Goal: Task Accomplishment & Management: Manage account settings

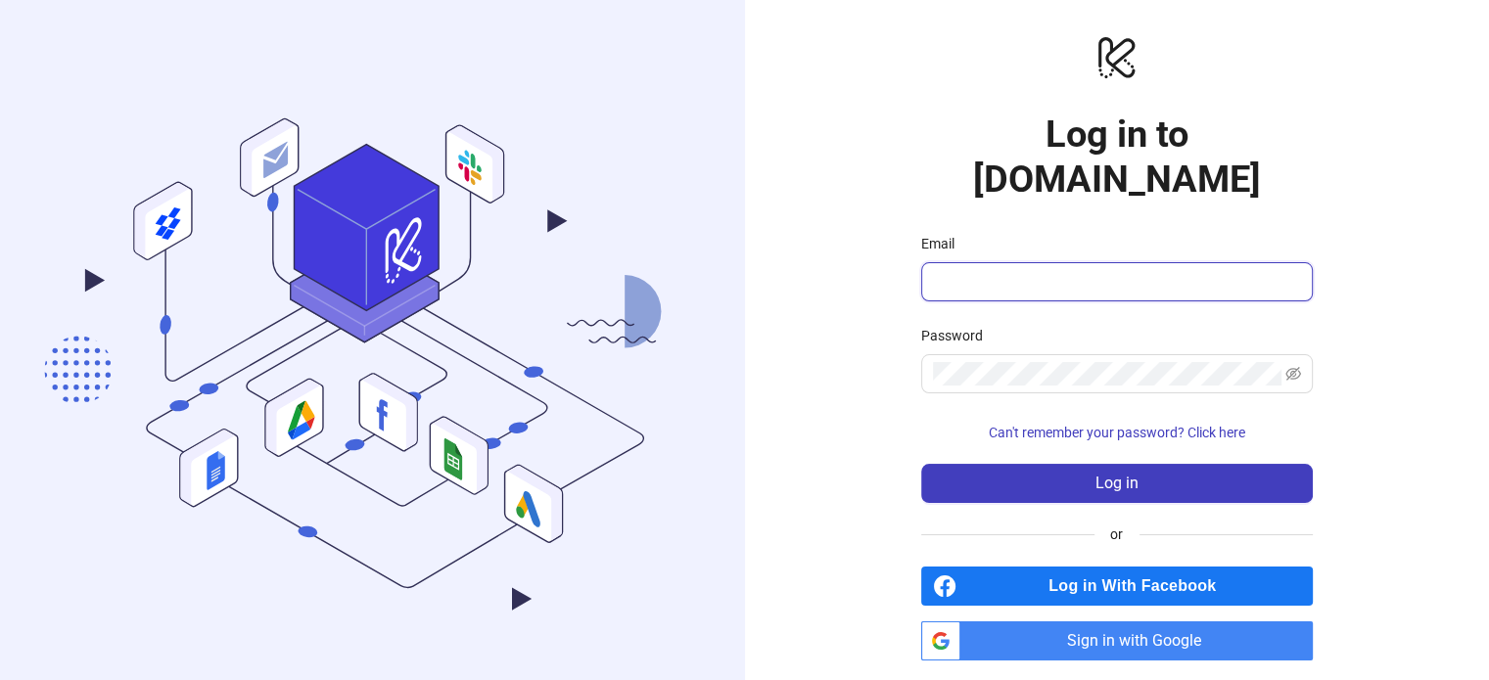
click at [1059, 270] on input "Email" at bounding box center [1115, 281] width 364 height 23
type input "**********"
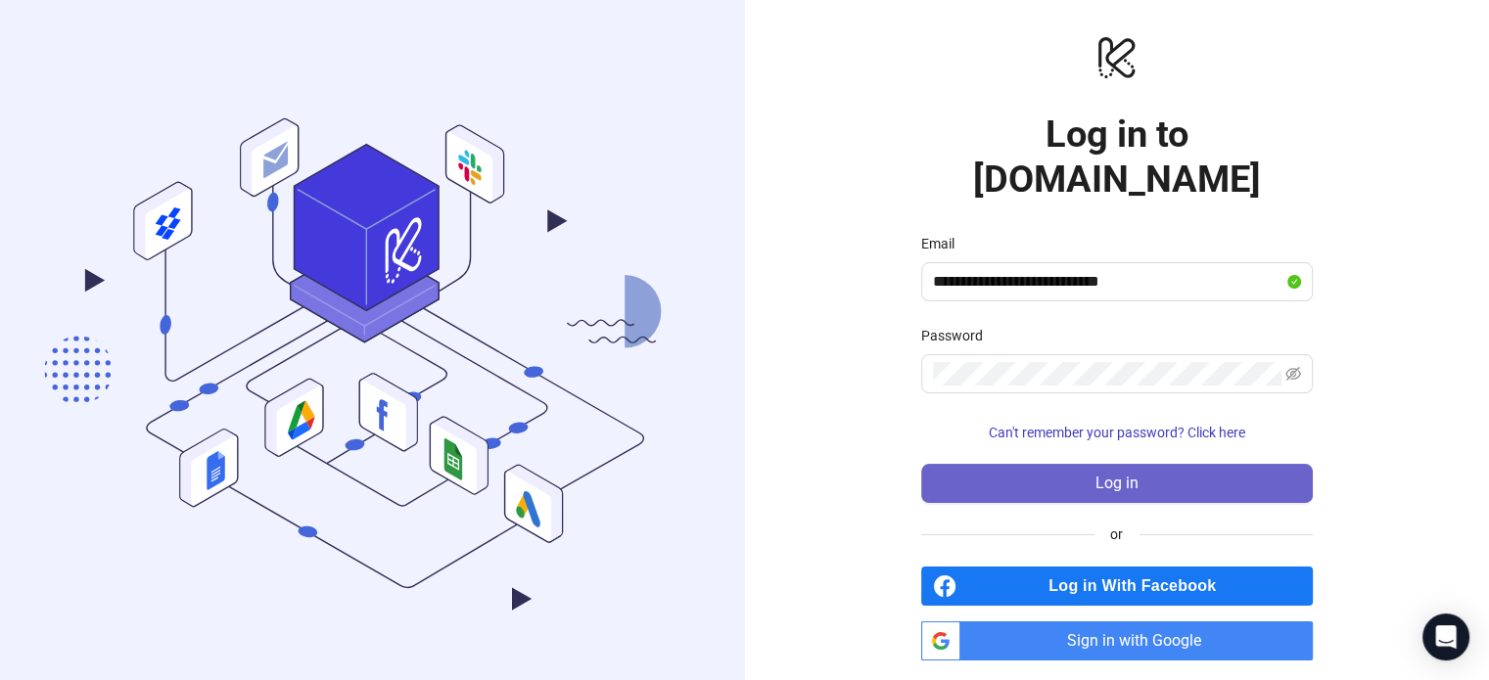
click at [1117, 475] on span "Log in" at bounding box center [1116, 484] width 43 height 18
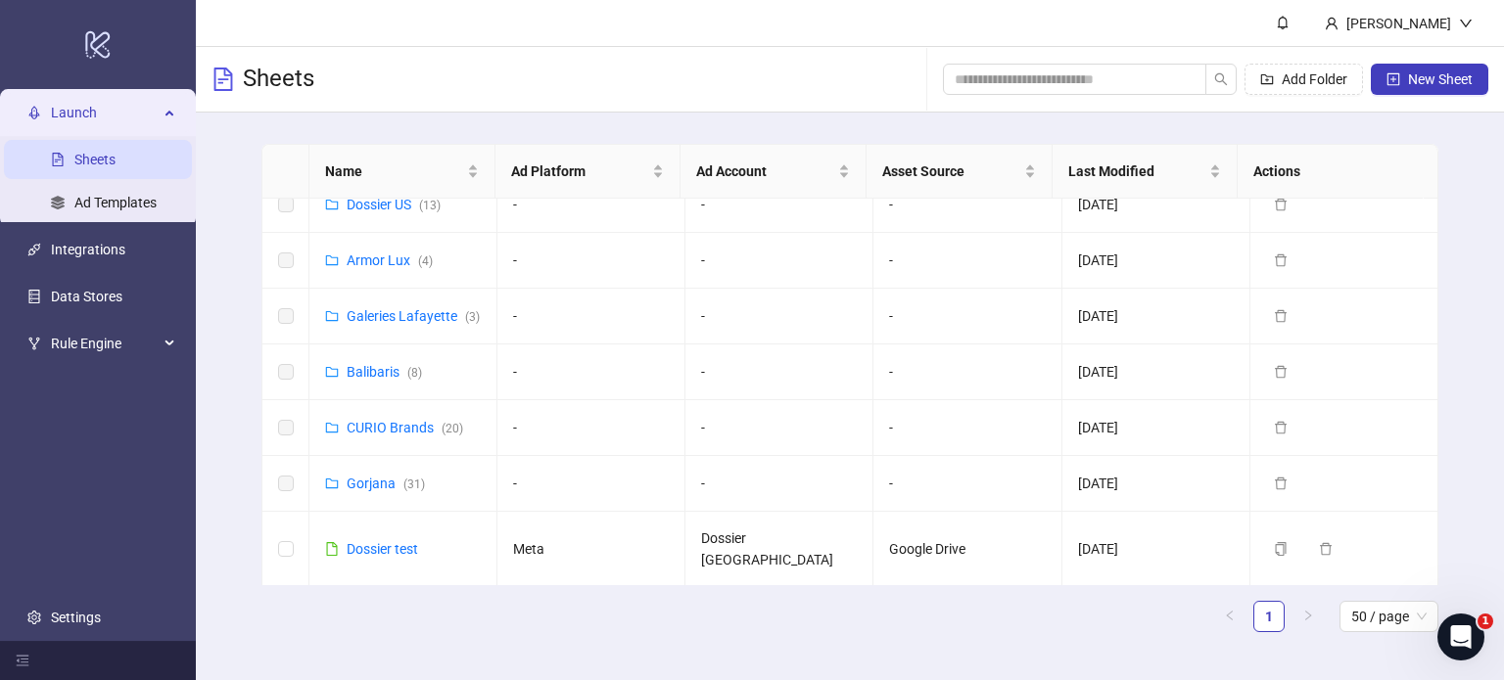
scroll to position [532, 0]
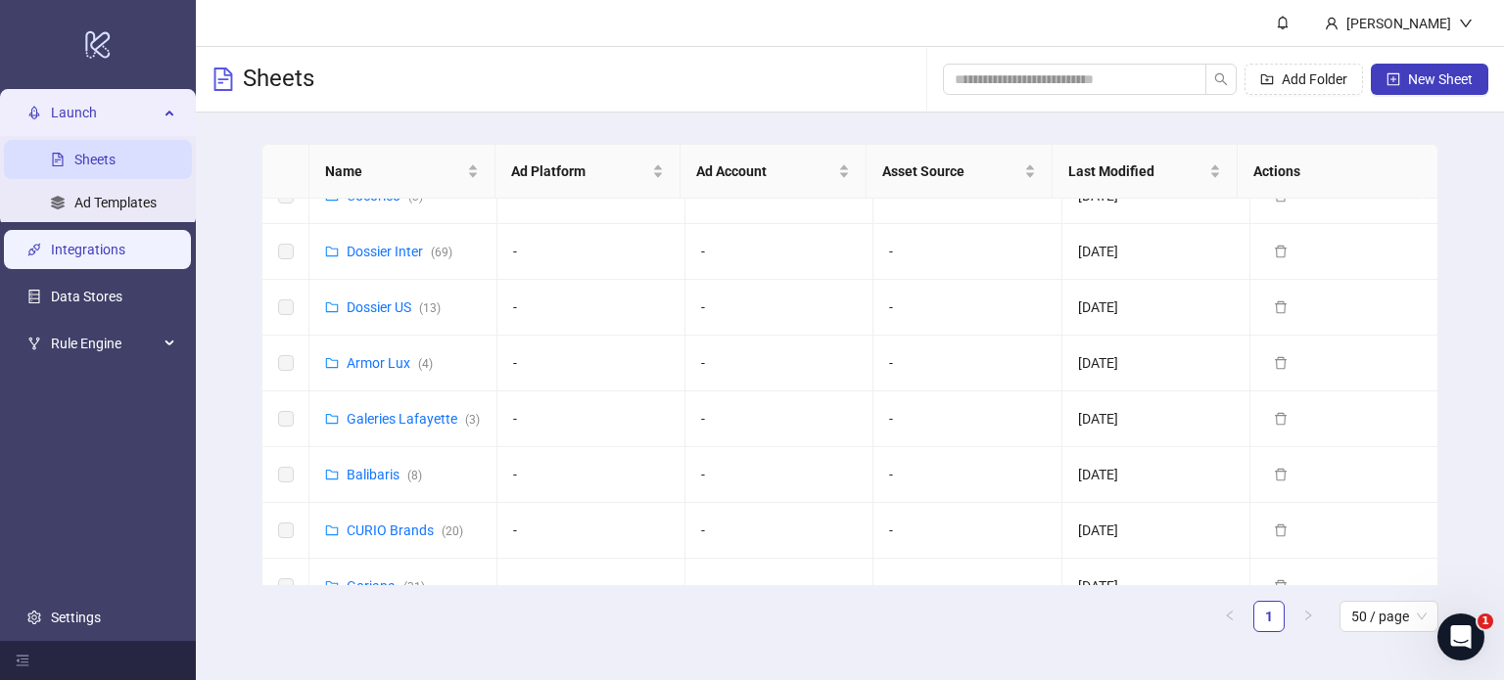
click at [113, 252] on link "Integrations" at bounding box center [88, 250] width 74 height 16
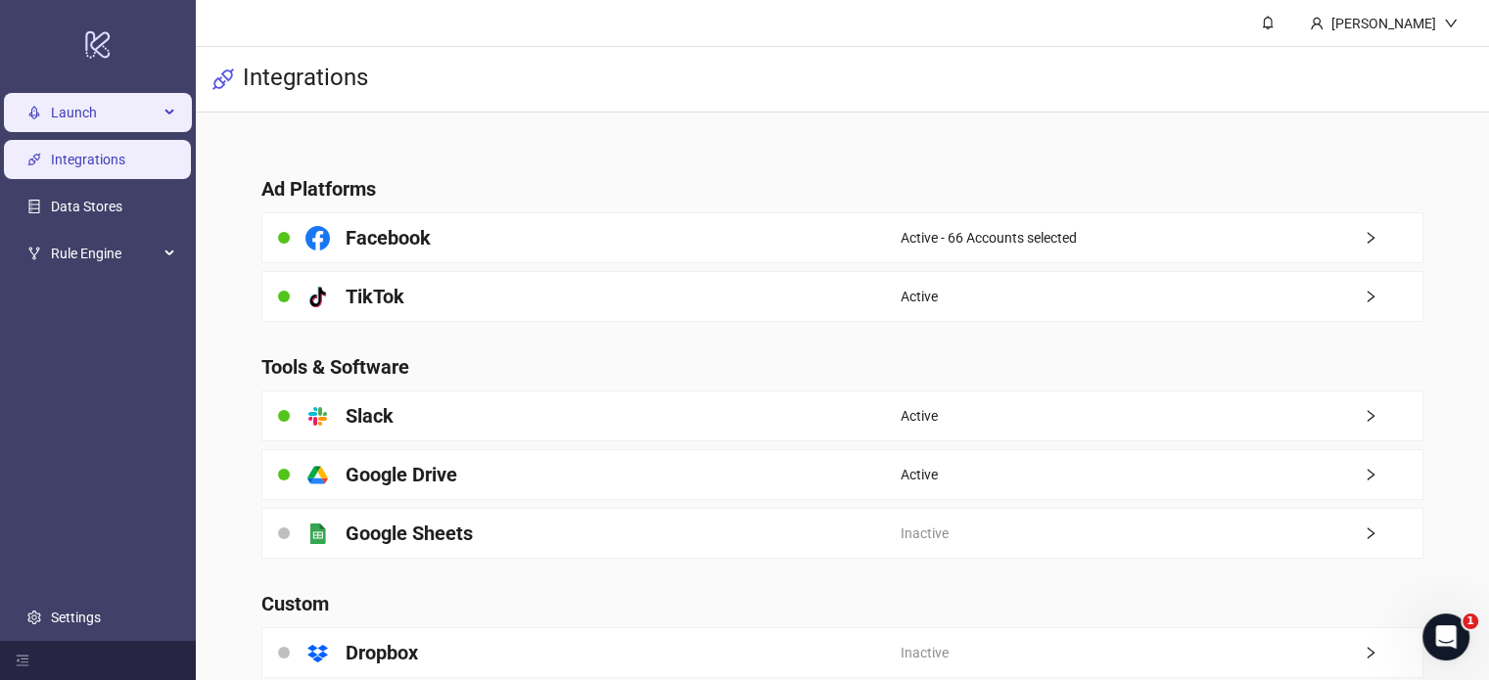
click at [105, 109] on span "Launch" at bounding box center [105, 112] width 108 height 39
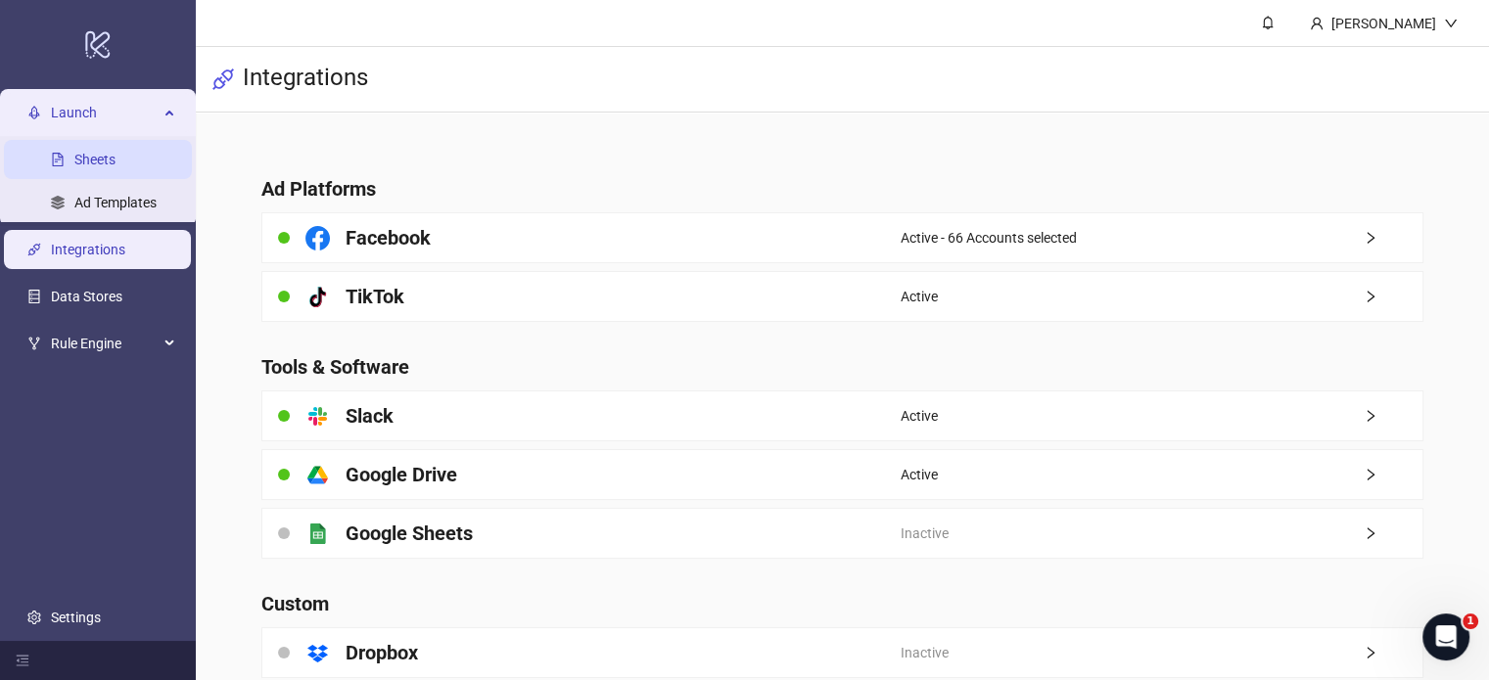
click at [114, 167] on link "Sheets" at bounding box center [94, 160] width 41 height 16
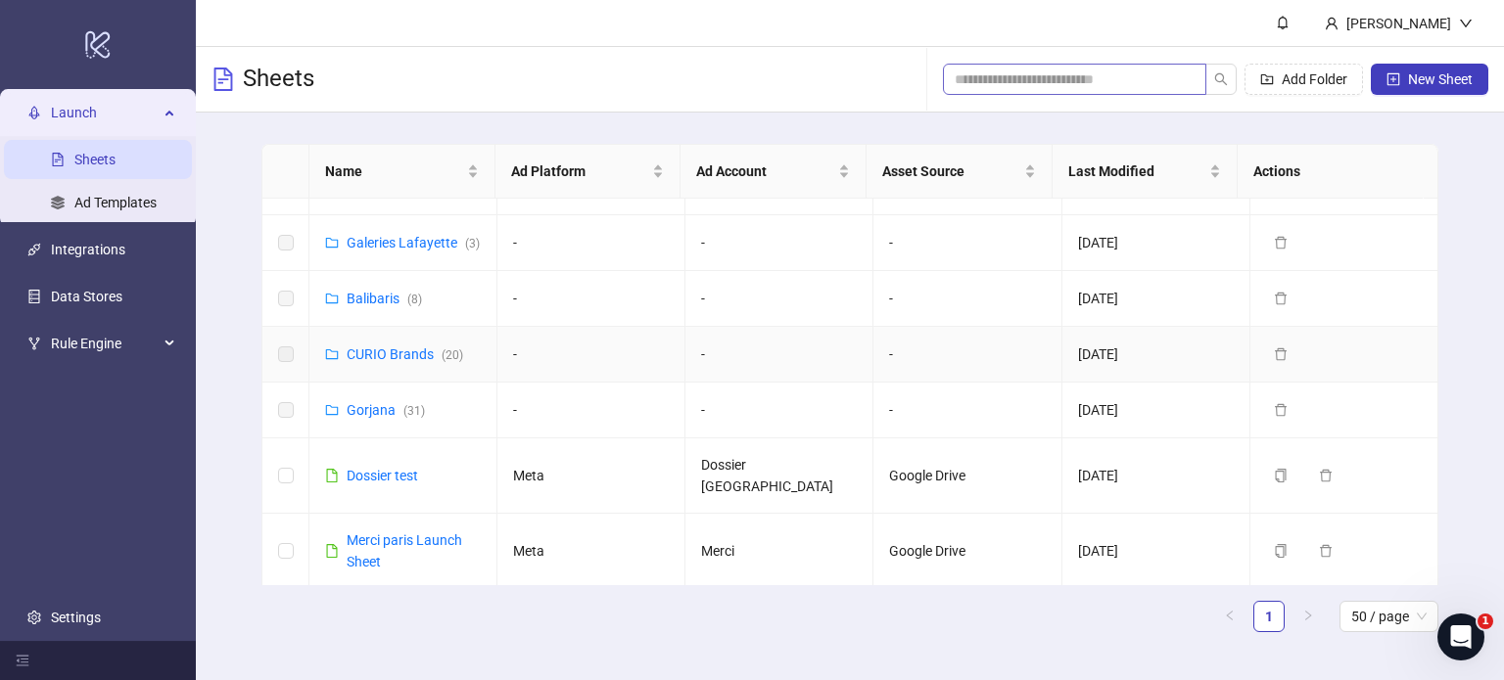
scroll to position [728, 0]
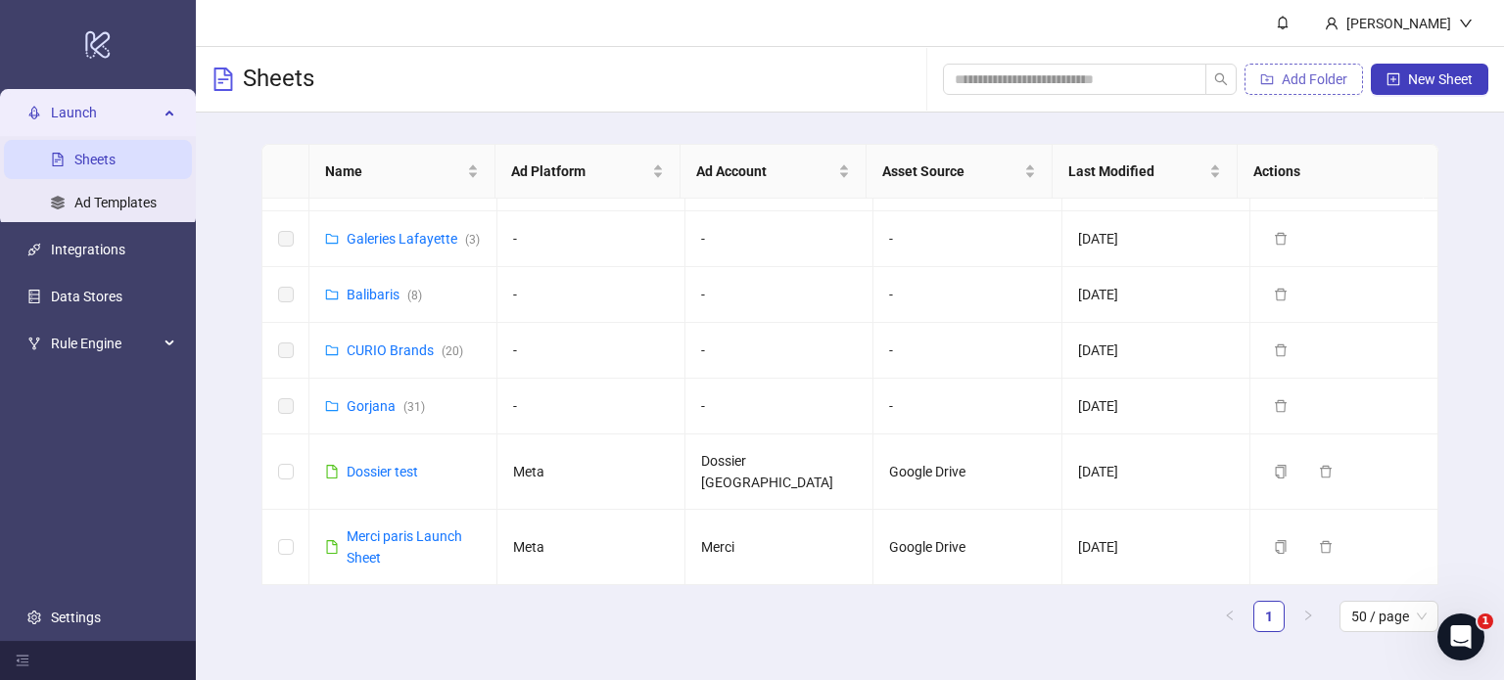
click at [1276, 80] on button "Add Folder" at bounding box center [1303, 79] width 118 height 31
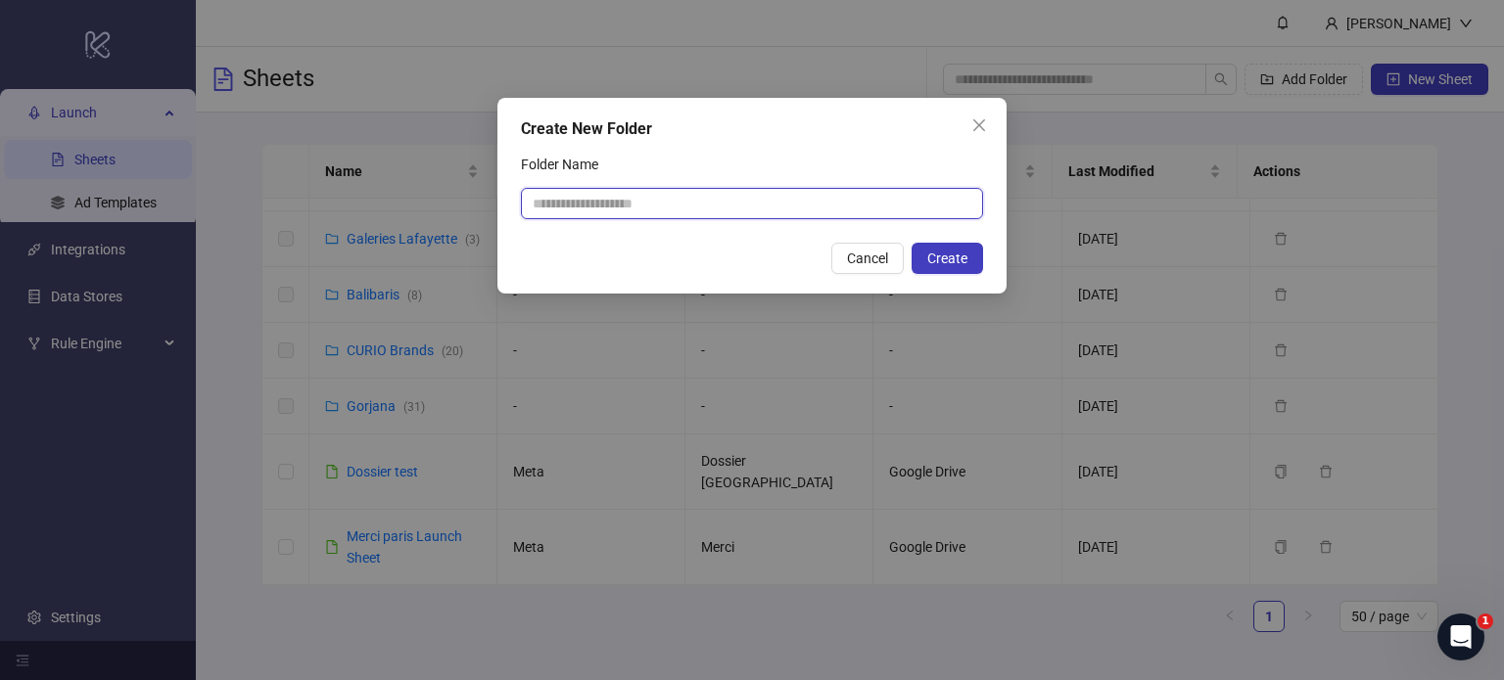
click at [672, 201] on input "Folder Name" at bounding box center [752, 203] width 462 height 31
click at [980, 127] on icon "close" at bounding box center [979, 125] width 12 height 12
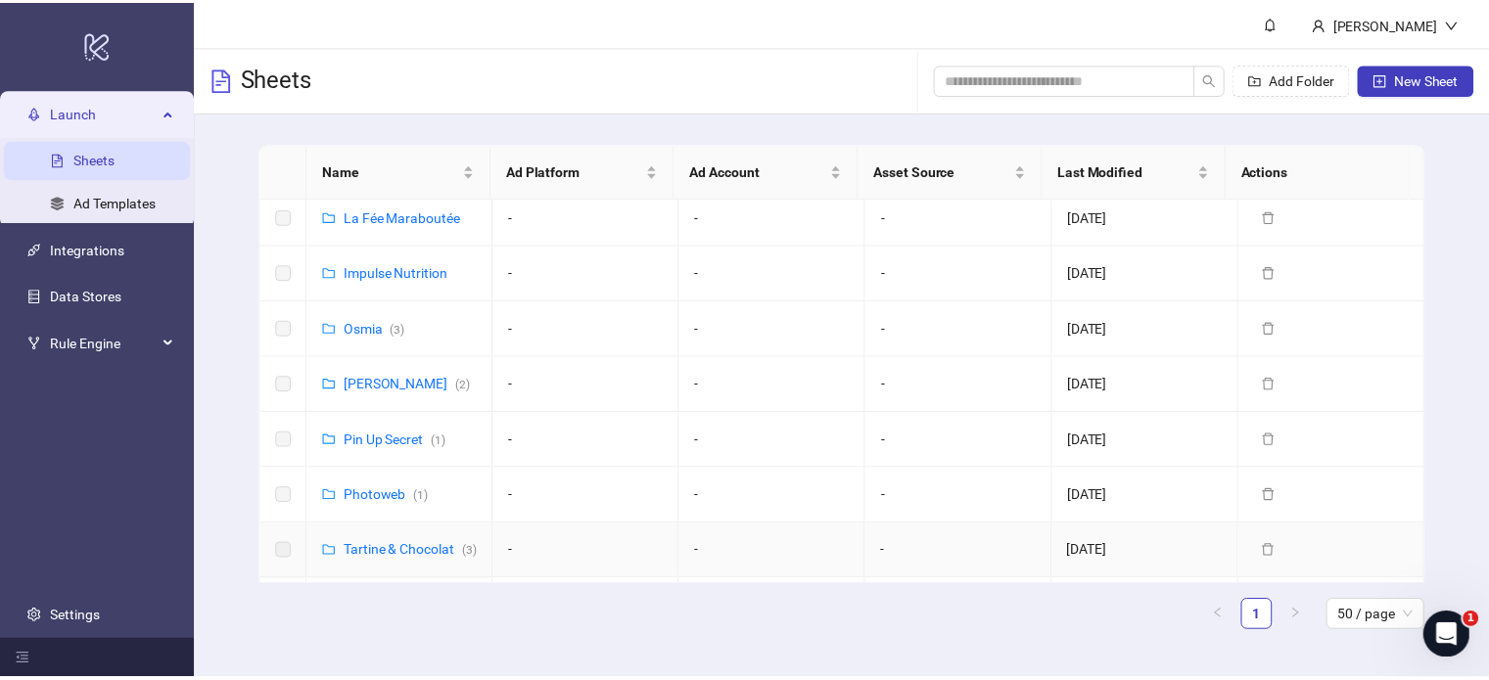
scroll to position [0, 0]
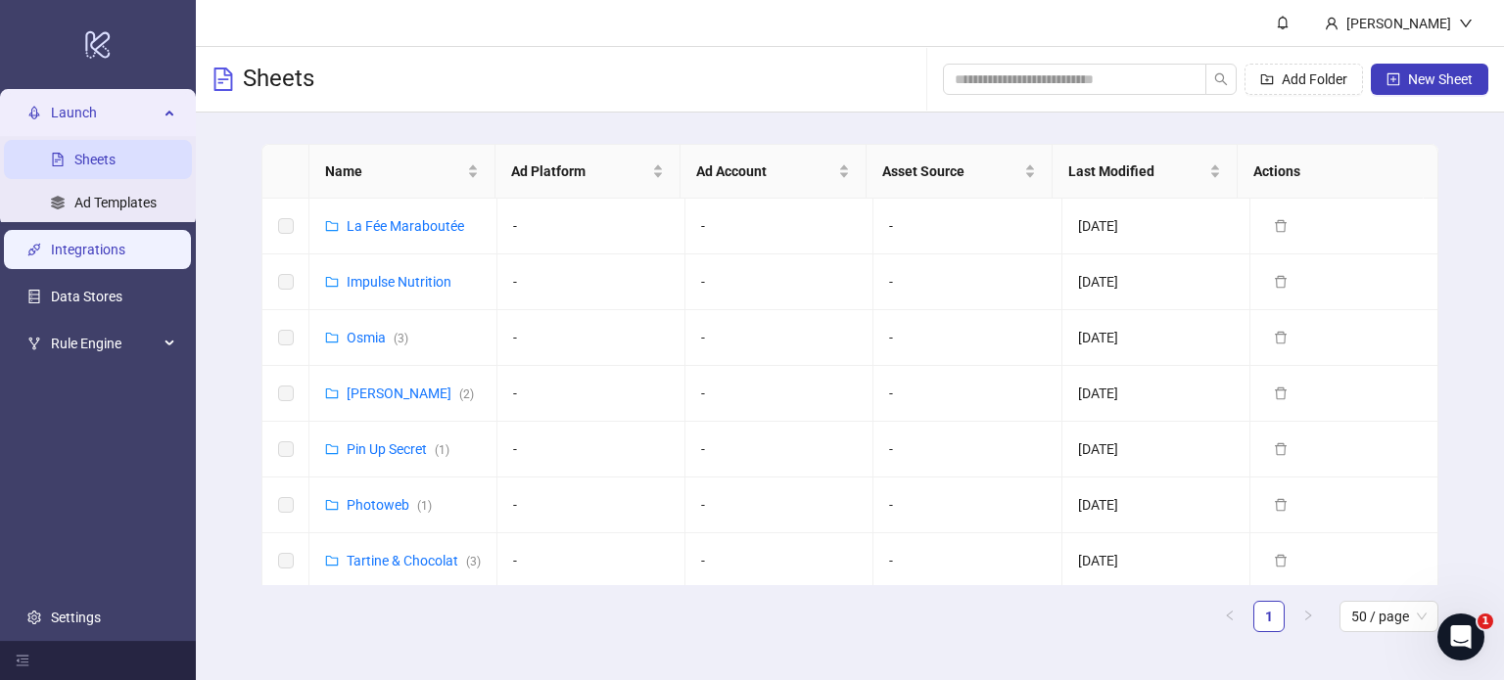
click at [105, 250] on link "Integrations" at bounding box center [88, 250] width 74 height 16
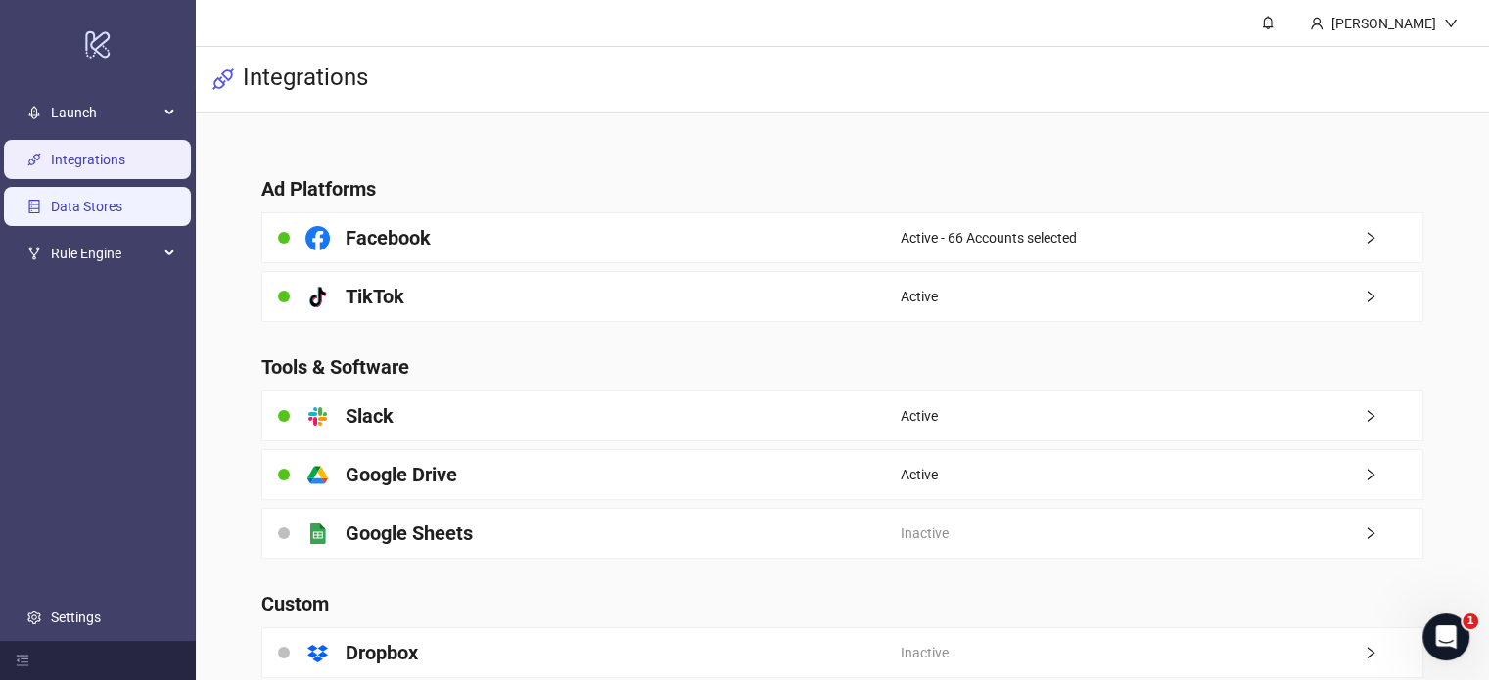
click at [117, 210] on link "Data Stores" at bounding box center [86, 207] width 71 height 16
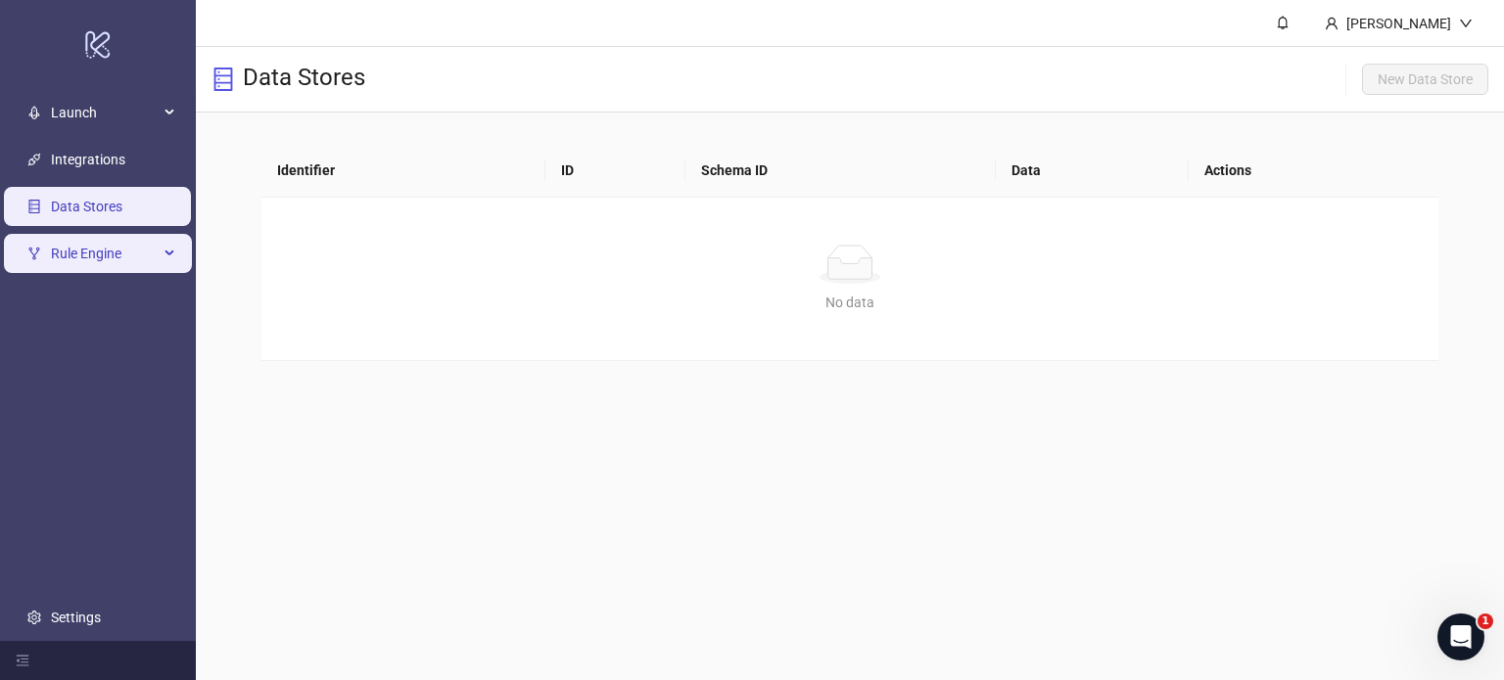
click at [99, 256] on span "Rule Engine" at bounding box center [105, 253] width 108 height 39
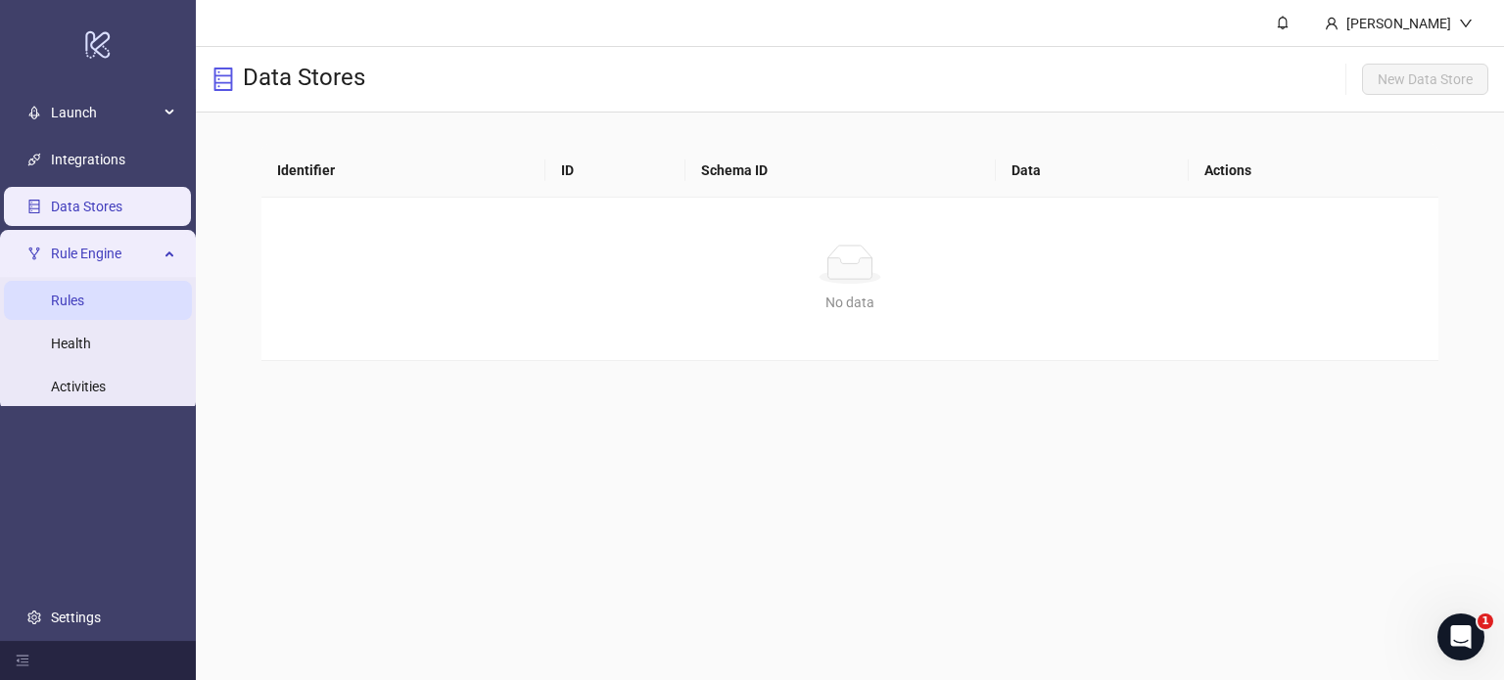
click at [84, 305] on link "Rules" at bounding box center [67, 301] width 33 height 16
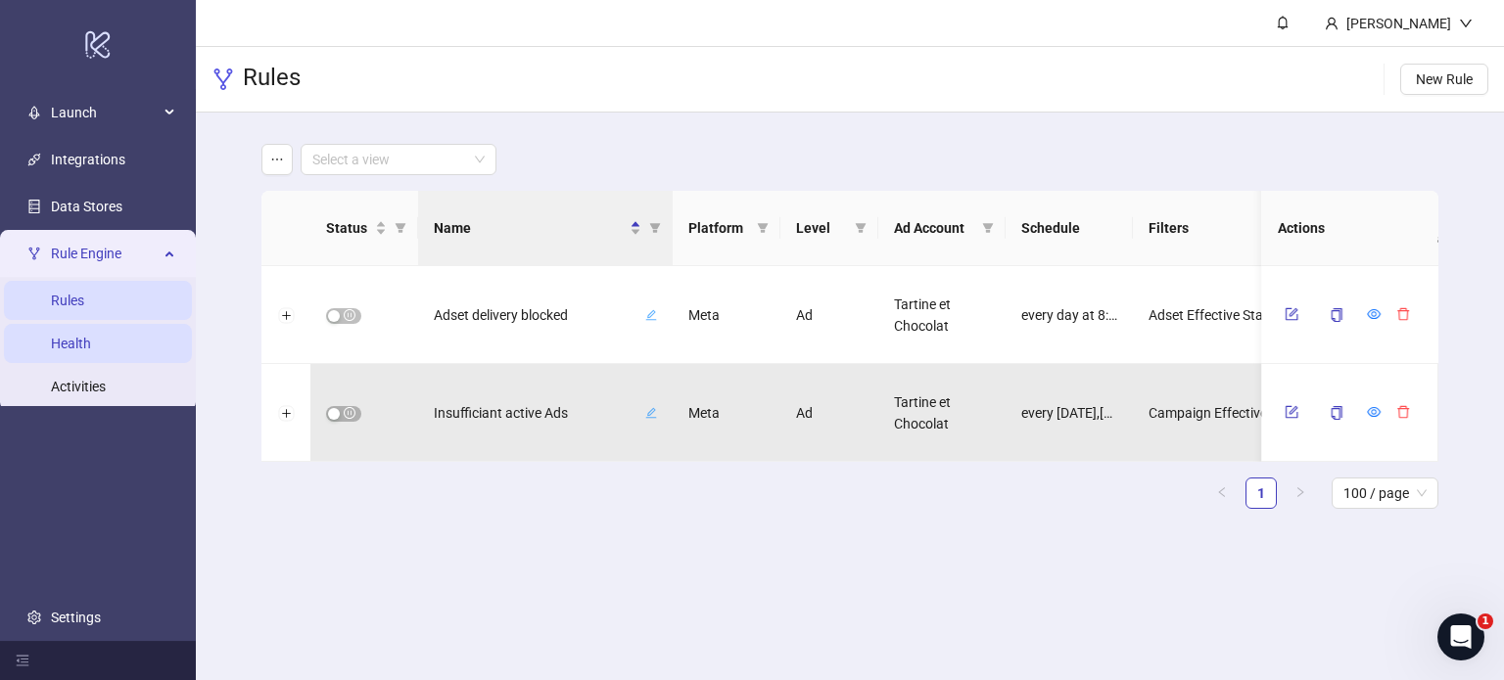
click at [70, 351] on link "Health" at bounding box center [71, 344] width 40 height 16
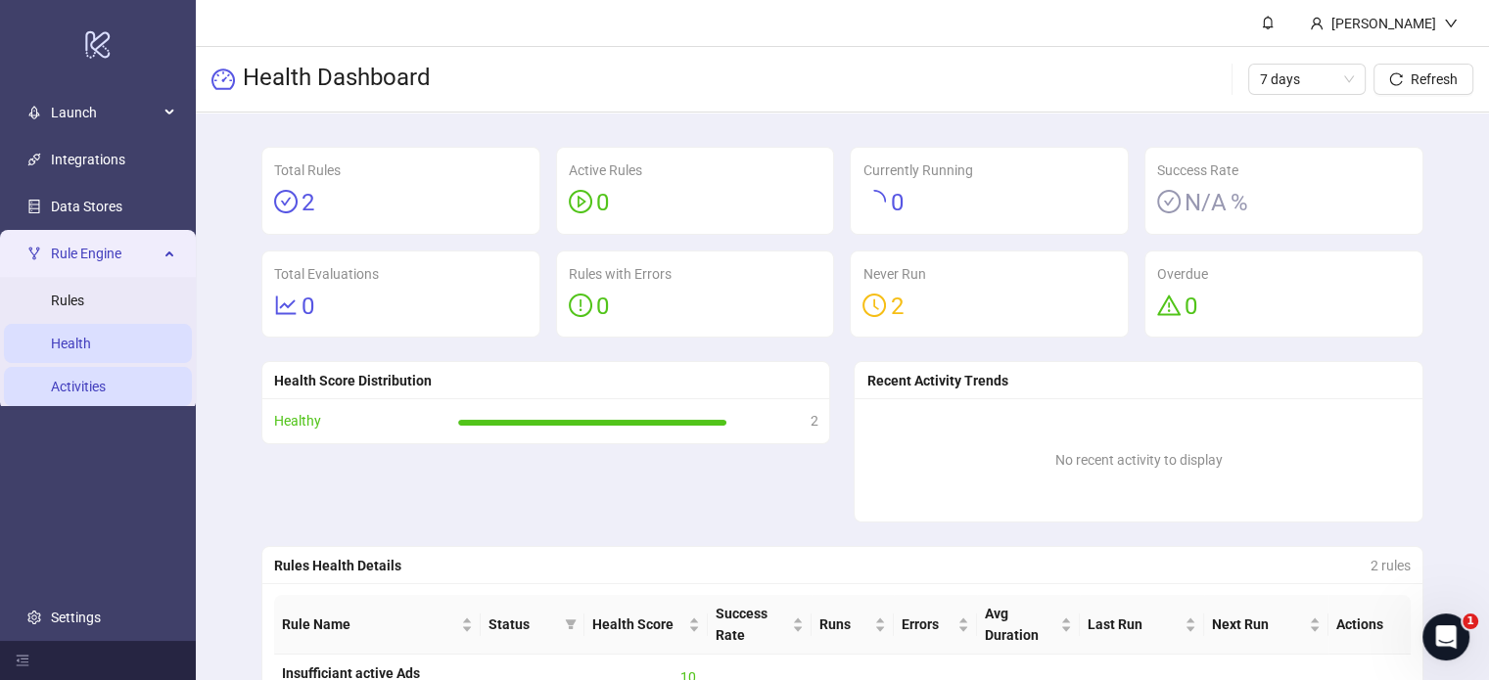
click at [81, 387] on link "Activities" at bounding box center [78, 387] width 55 height 16
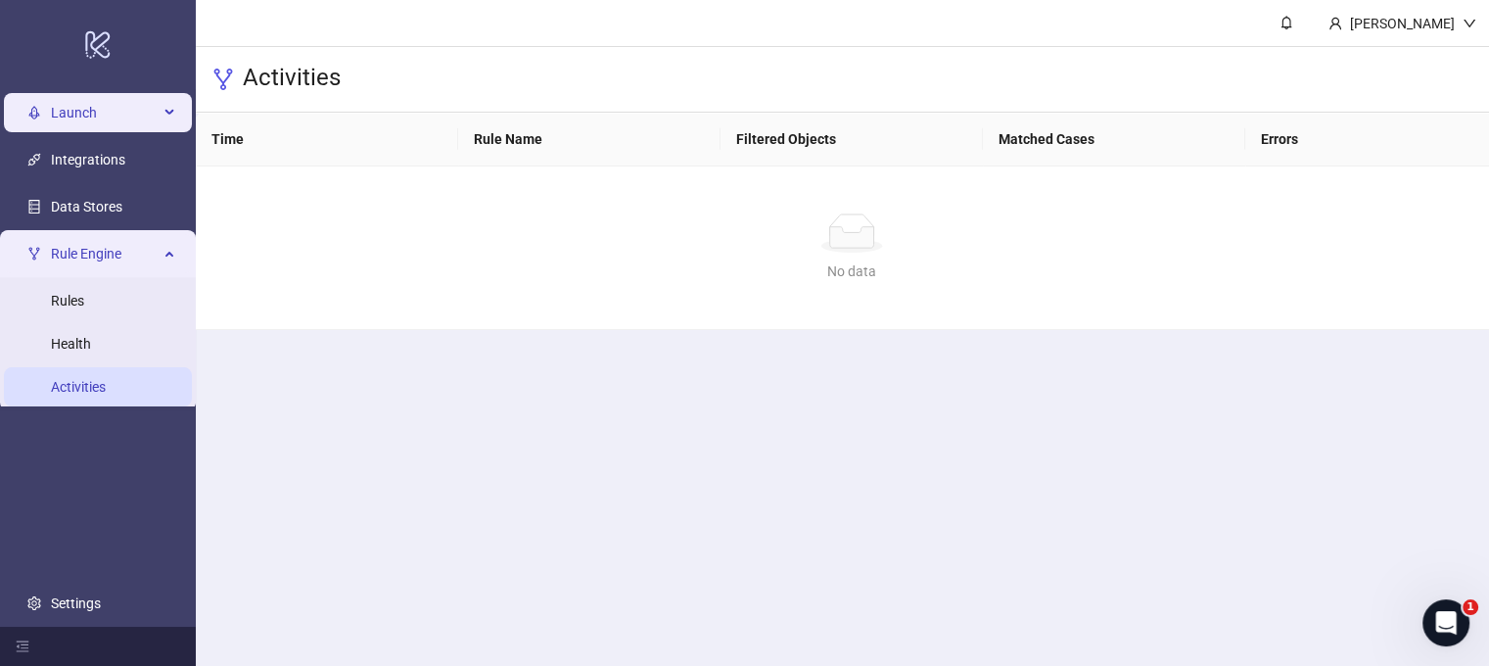
click at [112, 120] on span "Launch" at bounding box center [105, 112] width 108 height 39
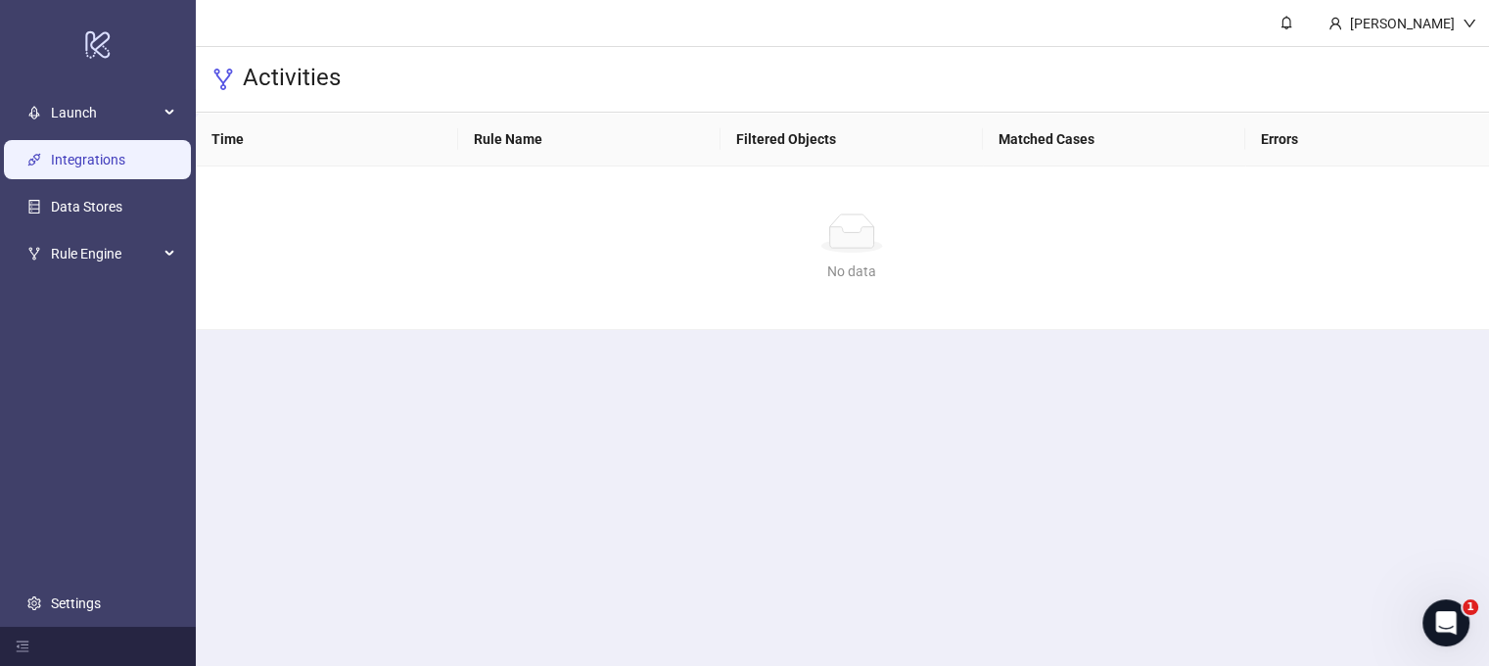
click at [107, 156] on link "Integrations" at bounding box center [88, 160] width 74 height 16
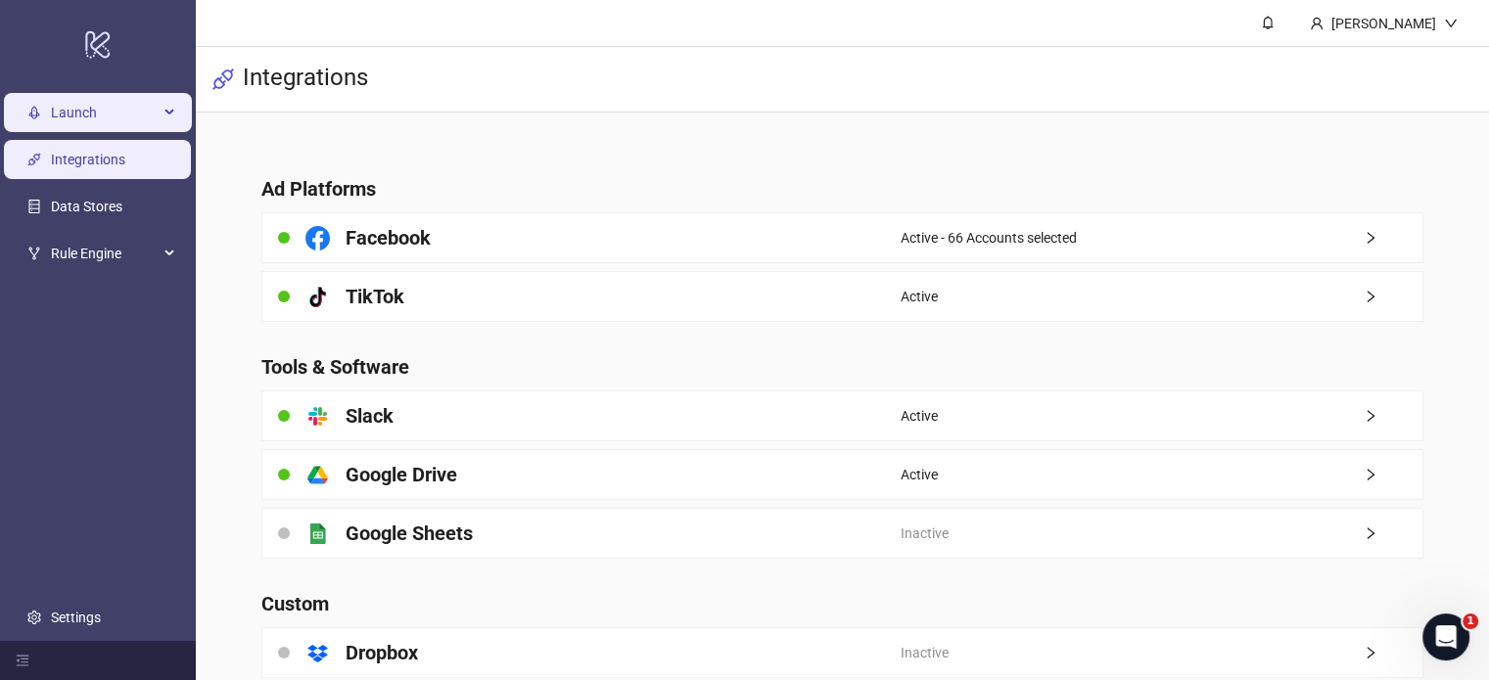
click at [70, 111] on span "Launch" at bounding box center [105, 112] width 108 height 39
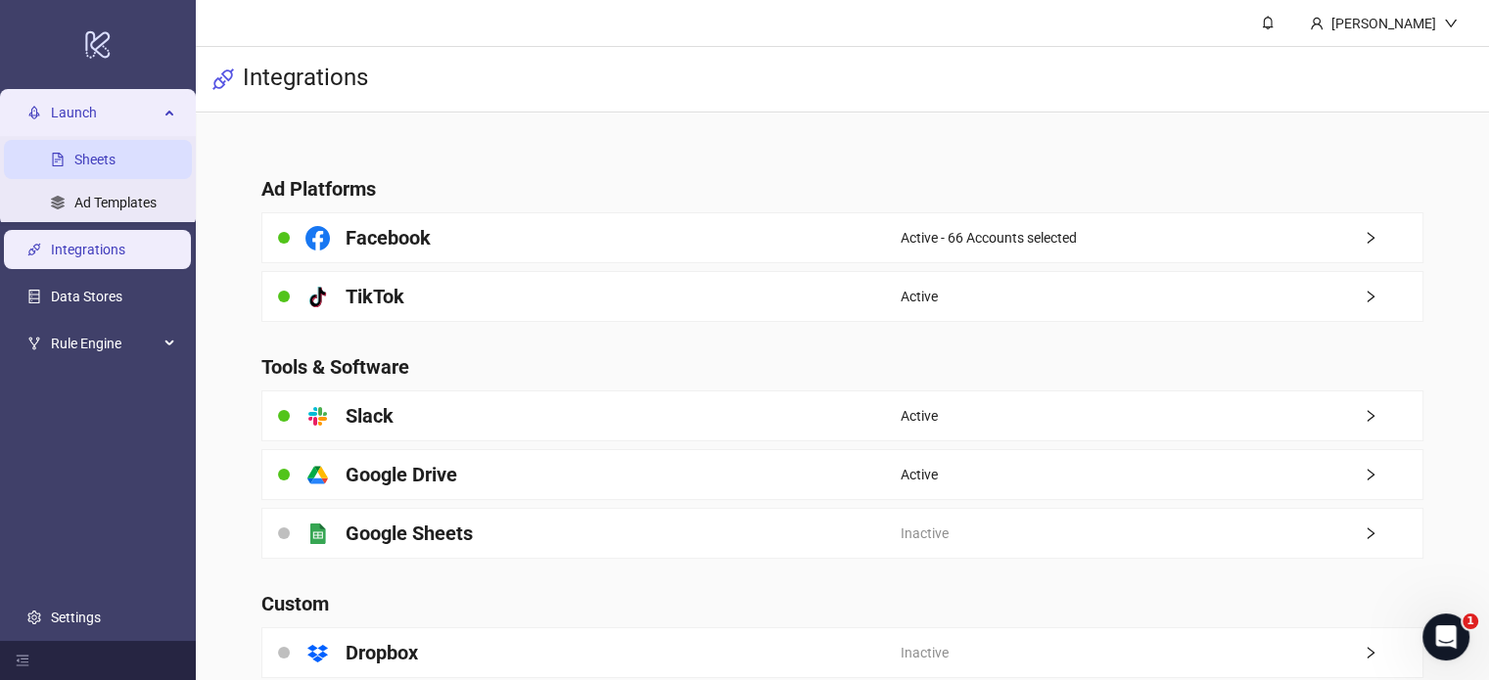
click at [79, 155] on link "Sheets" at bounding box center [94, 160] width 41 height 16
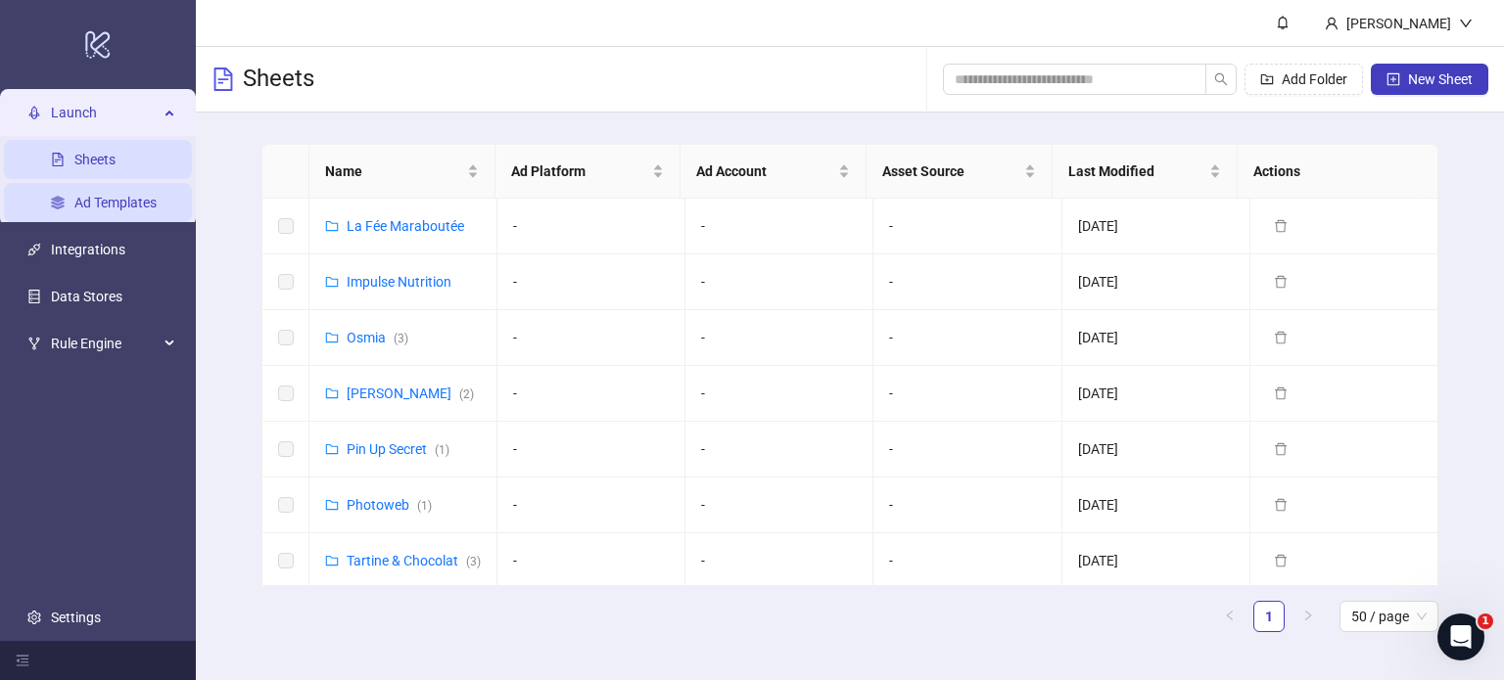
click at [90, 207] on link "Ad Templates" at bounding box center [115, 203] width 82 height 16
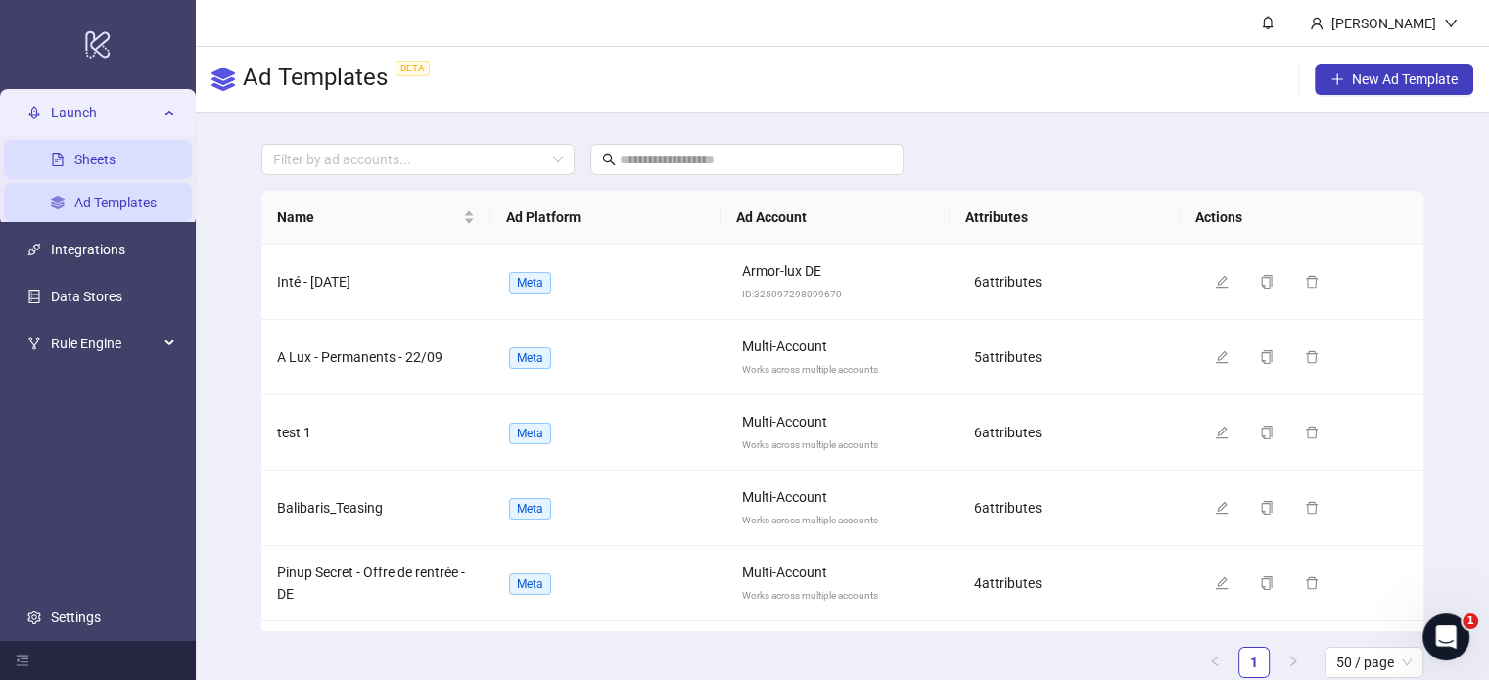
click at [112, 152] on link "Sheets" at bounding box center [94, 160] width 41 height 16
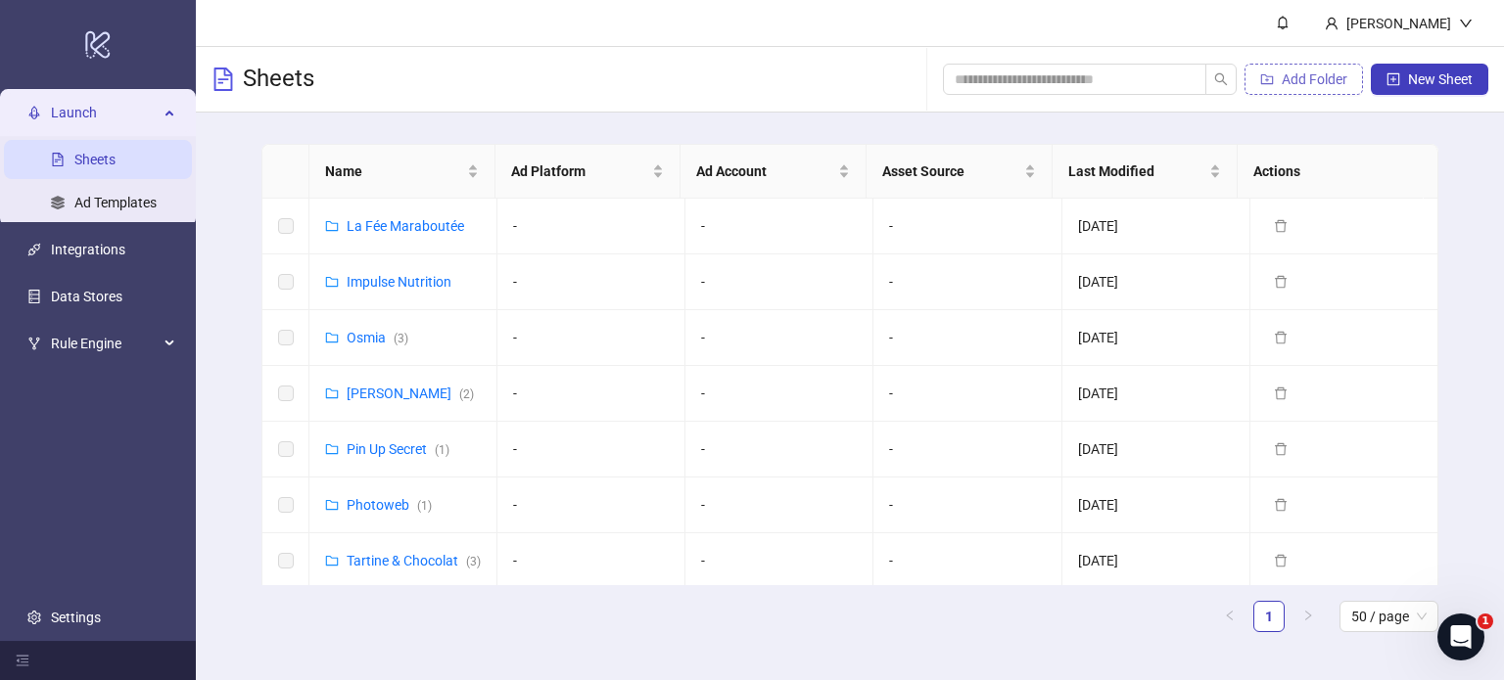
click at [1307, 78] on span "Add Folder" at bounding box center [1314, 79] width 66 height 16
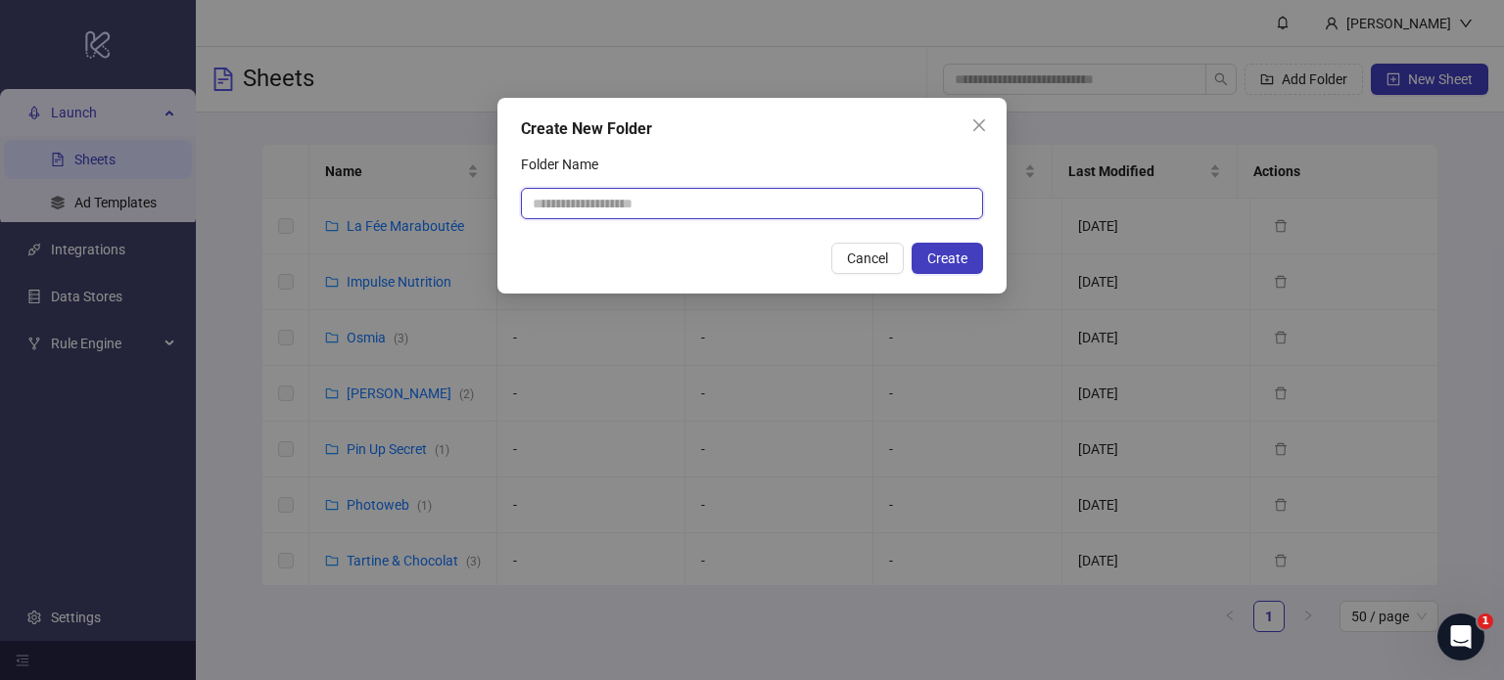
click at [818, 203] on input "Folder Name" at bounding box center [752, 203] width 462 height 31
type input "**********"
click at [965, 258] on span "Create" at bounding box center [947, 259] width 40 height 16
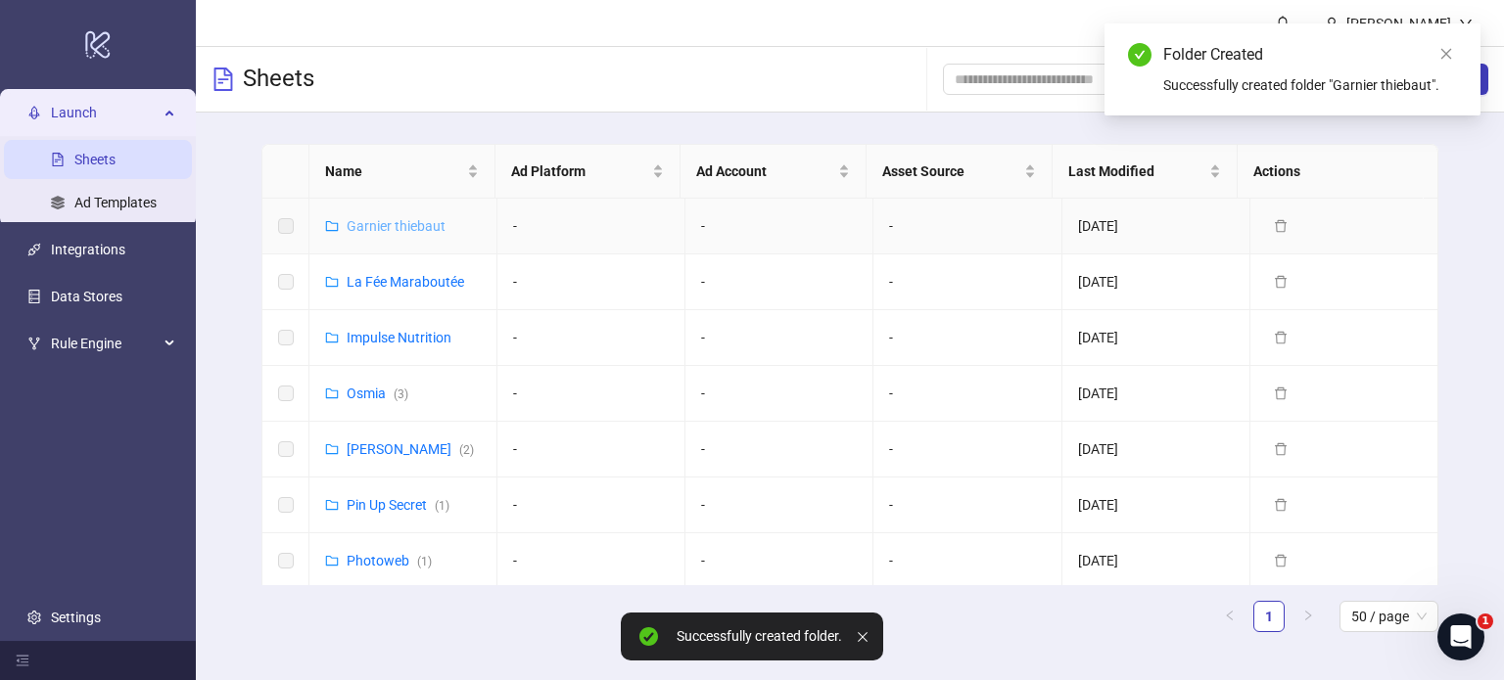
click at [383, 221] on link "Garnier thiebaut" at bounding box center [396, 226] width 99 height 16
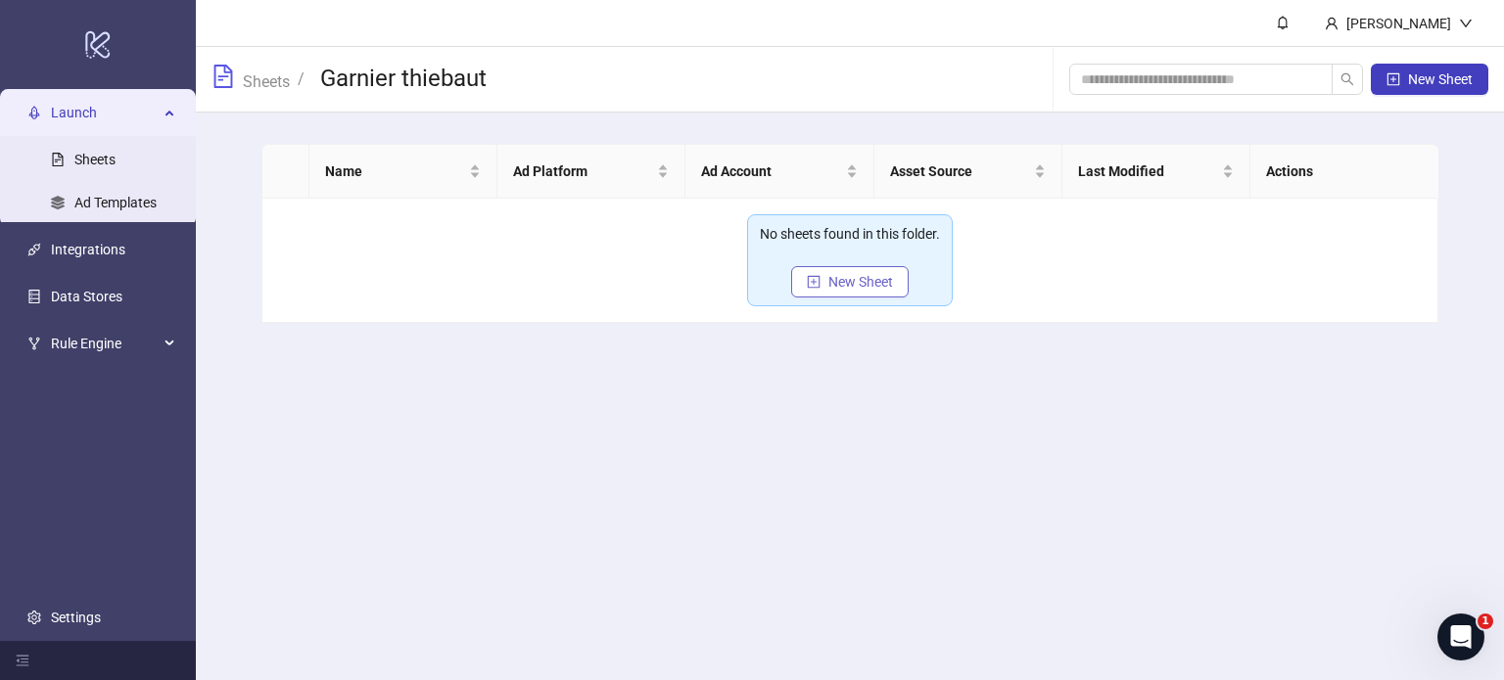
click at [837, 277] on span "New Sheet" at bounding box center [860, 282] width 65 height 16
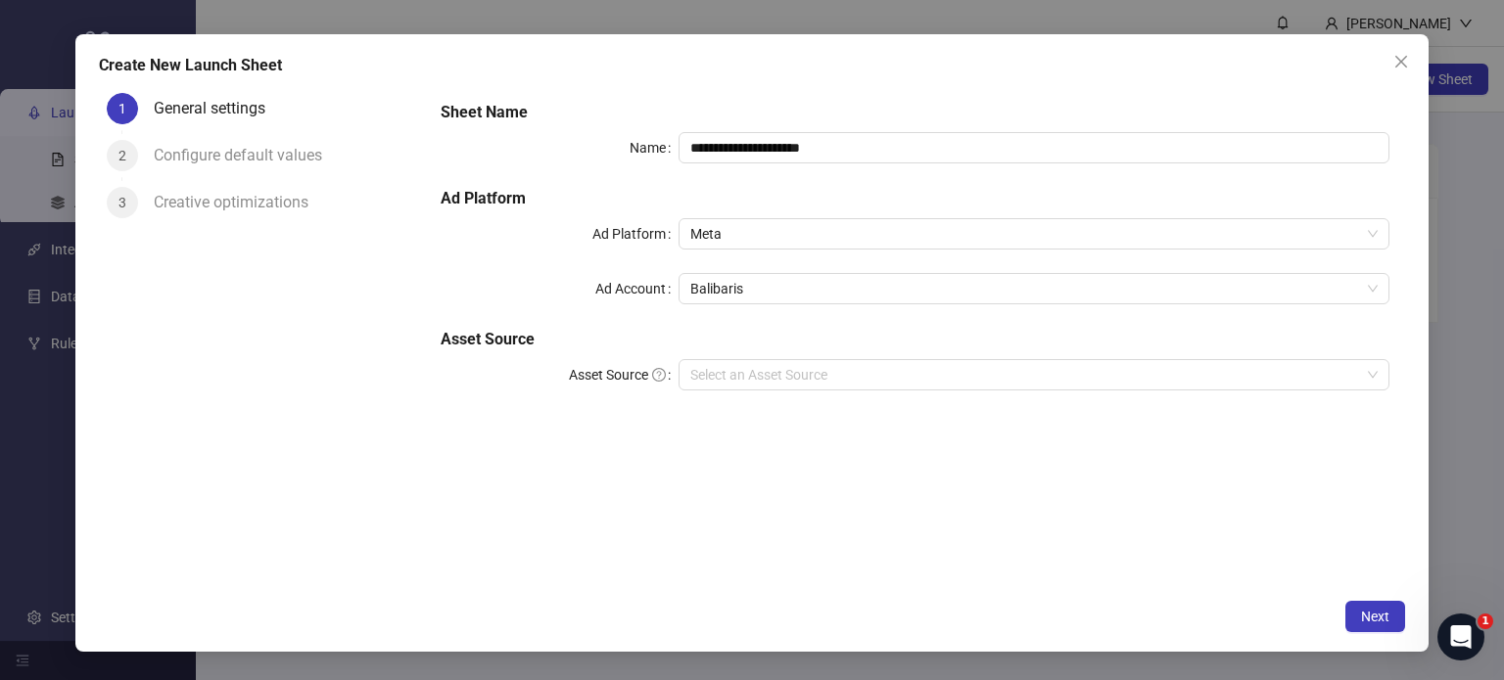
drag, startPoint x: 1397, startPoint y: 58, endPoint x: 1370, endPoint y: 77, distance: 32.9
click at [1397, 59] on icon "close" at bounding box center [1401, 62] width 16 height 16
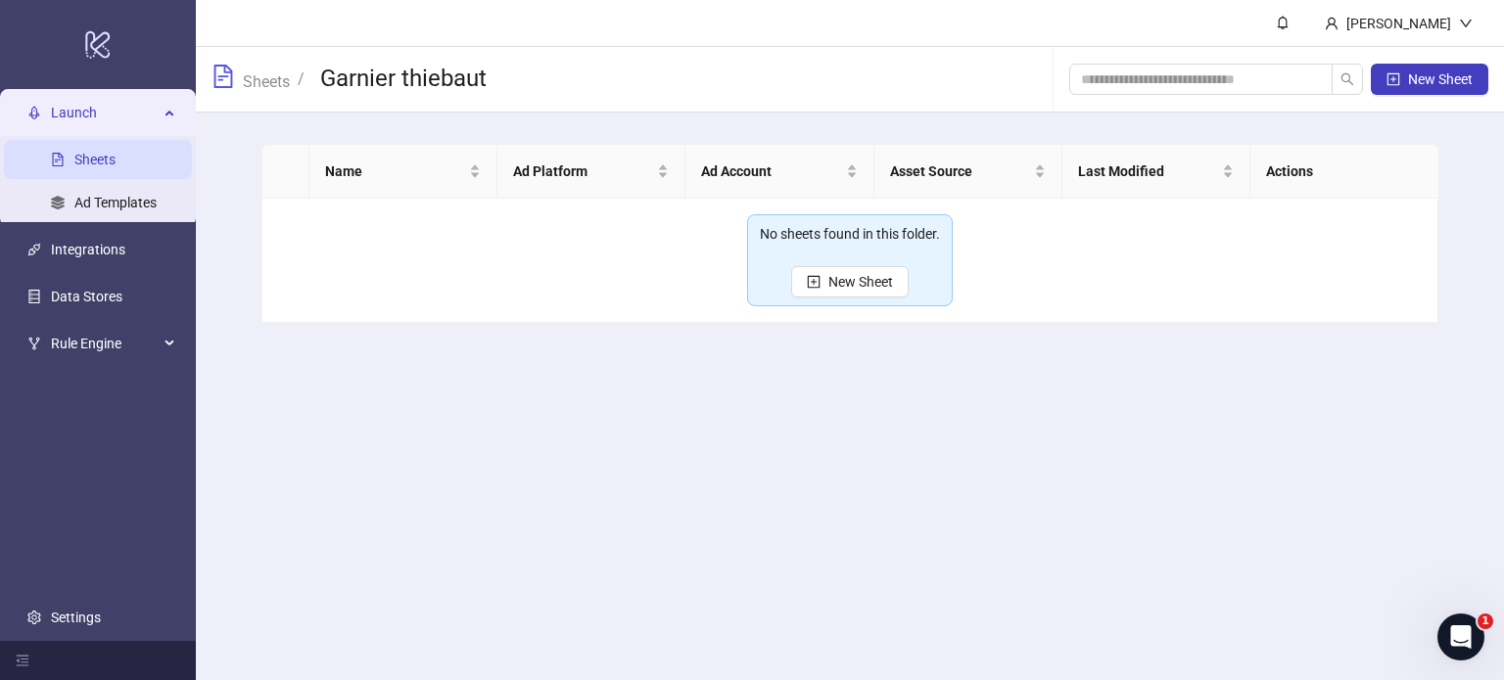
click at [93, 165] on link "Sheets" at bounding box center [94, 160] width 41 height 16
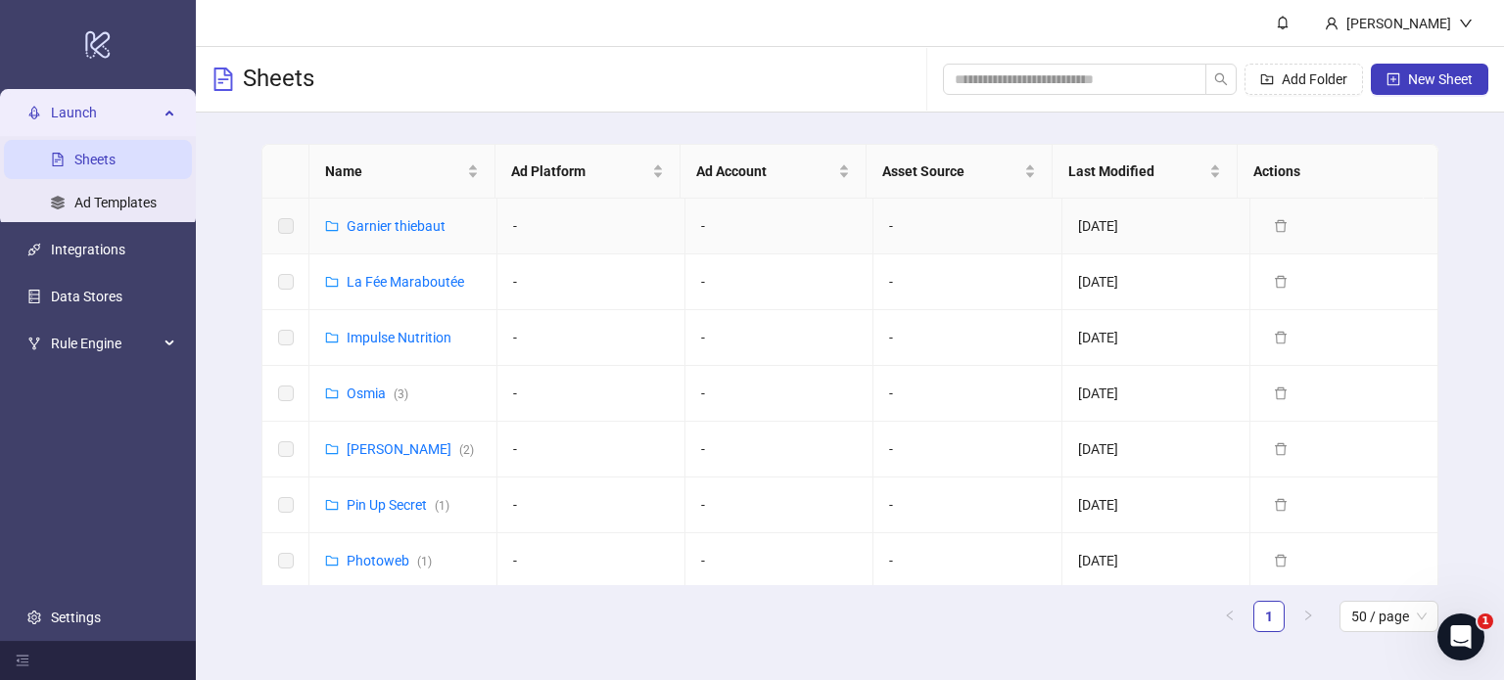
click at [284, 223] on label at bounding box center [286, 226] width 16 height 22
click at [1273, 224] on icon "delete" at bounding box center [1280, 226] width 14 height 14
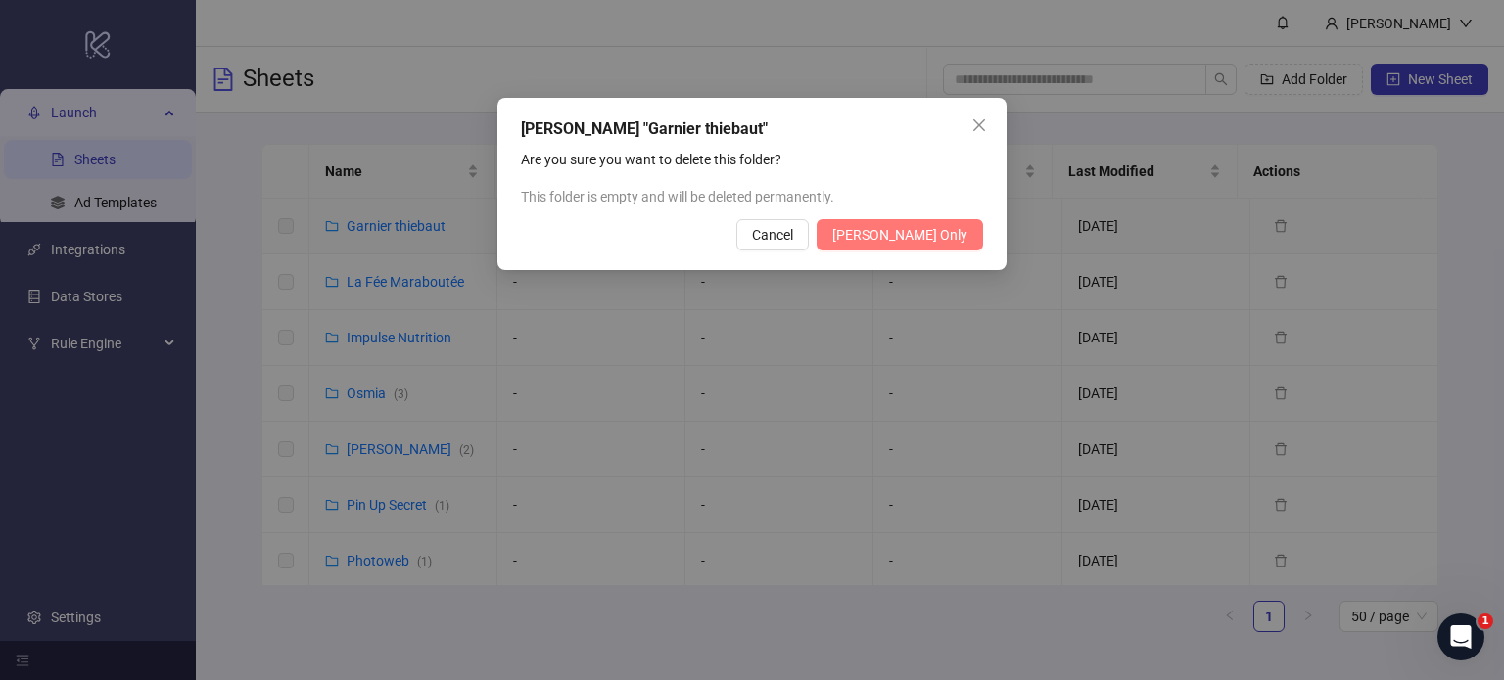
click at [911, 230] on span "[PERSON_NAME] Only" at bounding box center [899, 235] width 135 height 16
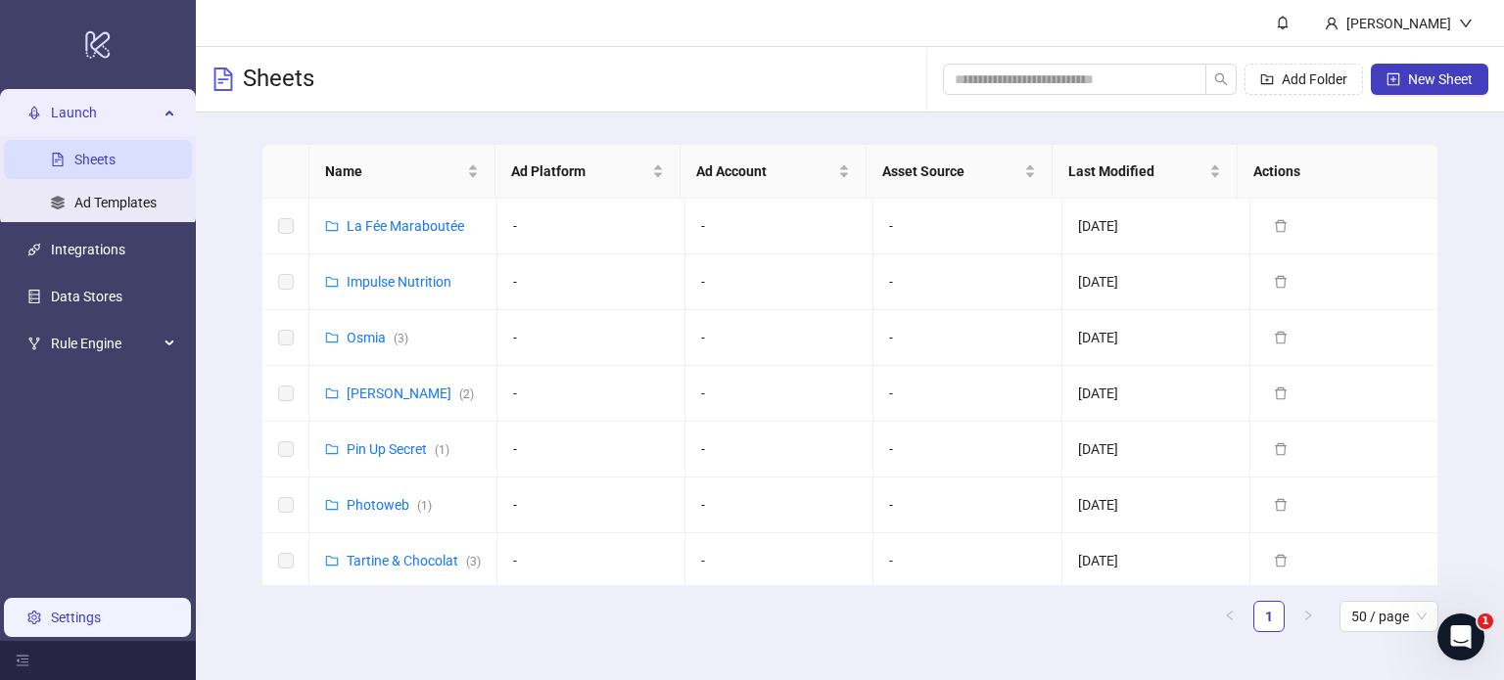
click at [51, 618] on link "Settings" at bounding box center [76, 618] width 50 height 16
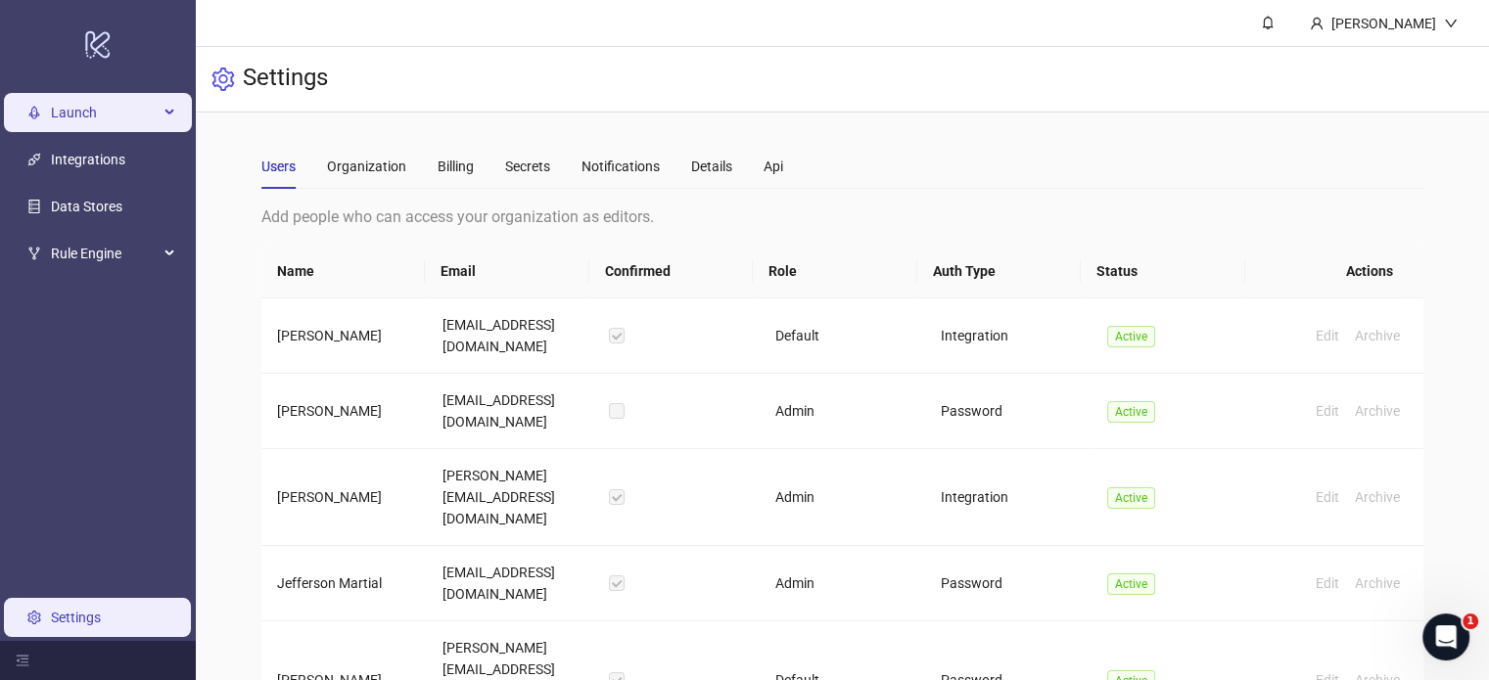
click at [110, 112] on span "Launch" at bounding box center [105, 112] width 108 height 39
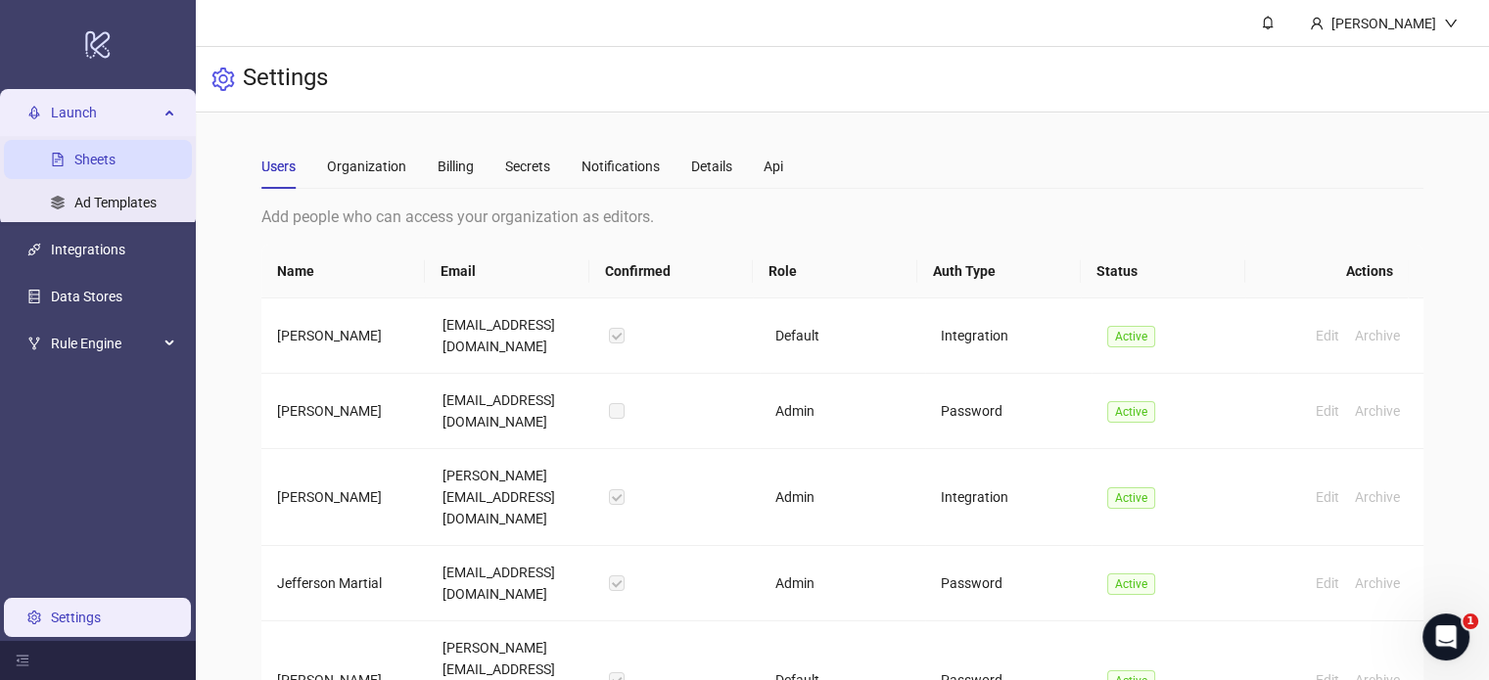
click at [116, 165] on link "Sheets" at bounding box center [94, 160] width 41 height 16
